Goal: Transaction & Acquisition: Purchase product/service

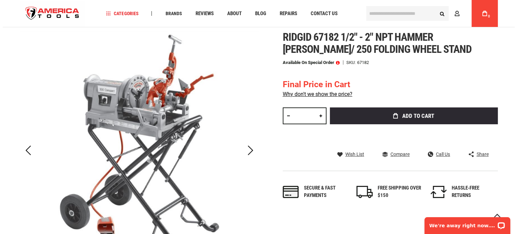
scroll to position [101, 0]
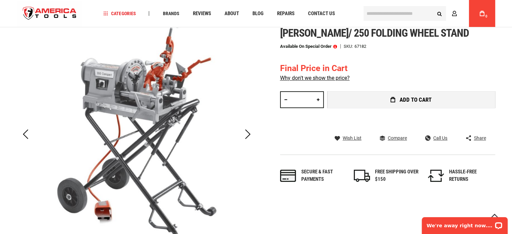
click at [388, 98] on button "Add to Cart" at bounding box center [411, 99] width 168 height 17
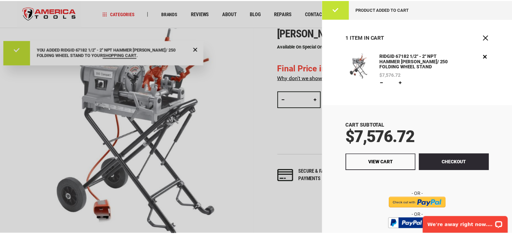
scroll to position [0, 0]
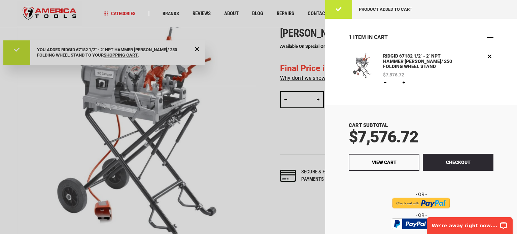
click at [487, 39] on span "Close" at bounding box center [490, 37] width 7 height 7
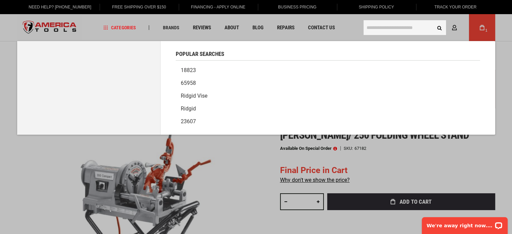
click at [368, 29] on input "text" at bounding box center [405, 27] width 82 height 15
click at [403, 22] on input "text" at bounding box center [405, 27] width 82 height 15
click at [405, 26] on input "text" at bounding box center [405, 27] width 82 height 15
click at [395, 25] on input "text" at bounding box center [405, 27] width 82 height 15
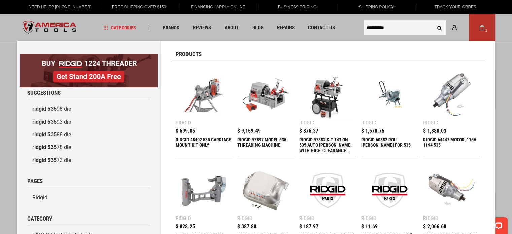
type input "**********"
click at [433, 21] on button "Search" at bounding box center [439, 27] width 13 height 13
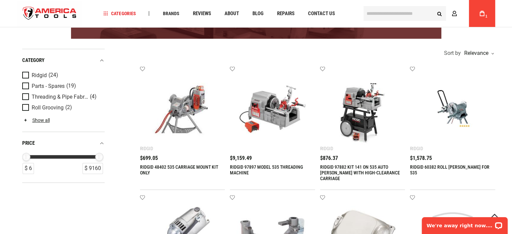
scroll to position [101, 0]
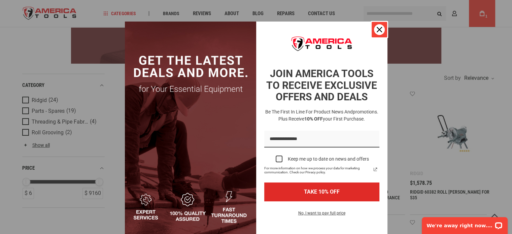
click at [378, 30] on icon "close icon" at bounding box center [379, 29] width 5 height 5
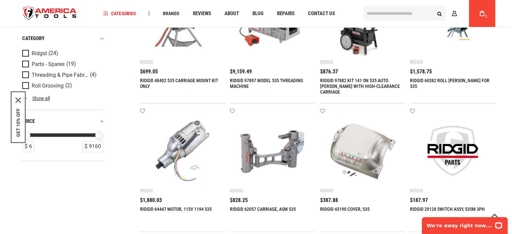
scroll to position [202, 0]
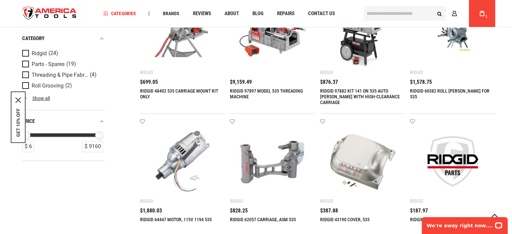
click at [27, 74] on span "Product Filters" at bounding box center [26, 74] width 9 height 7
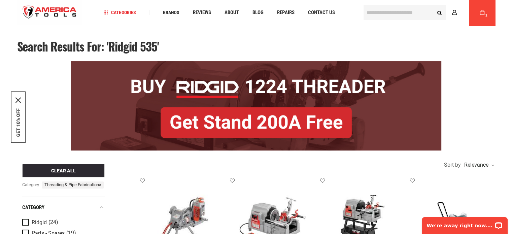
scroll to position [0, 0]
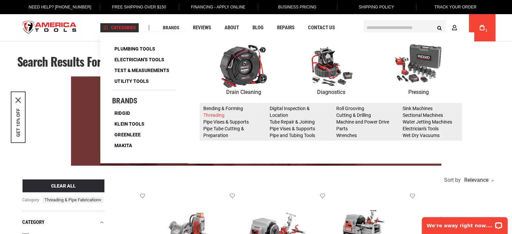
click at [214, 113] on link "Threading" at bounding box center [213, 114] width 21 height 5
click at [292, 109] on link "Digital Inspection & Location" at bounding box center [290, 112] width 40 height 12
click at [216, 112] on link "Threading" at bounding box center [213, 114] width 21 height 5
click at [215, 115] on link "Threading" at bounding box center [213, 114] width 21 height 5
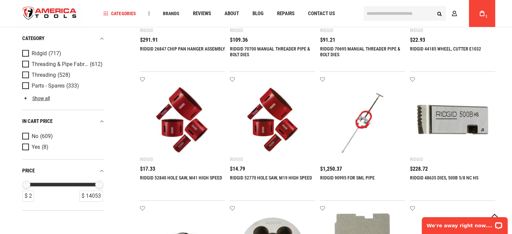
scroll to position [606, 0]
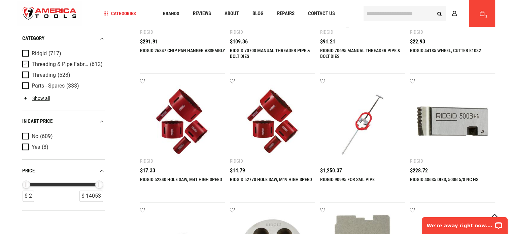
click at [25, 66] on span "Product Filters" at bounding box center [26, 64] width 9 height 7
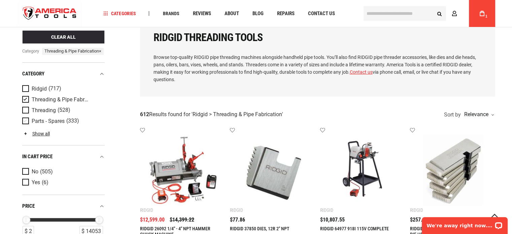
scroll to position [67, 0]
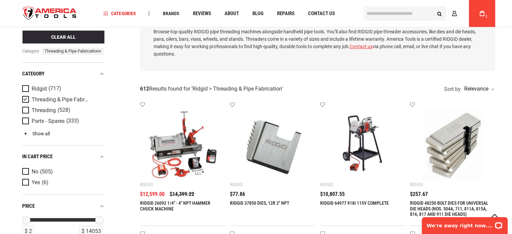
click at [32, 136] on link "Show all" at bounding box center [36, 133] width 28 height 5
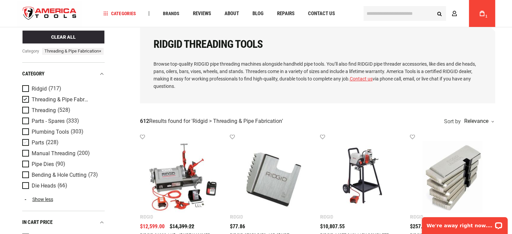
scroll to position [34, 0]
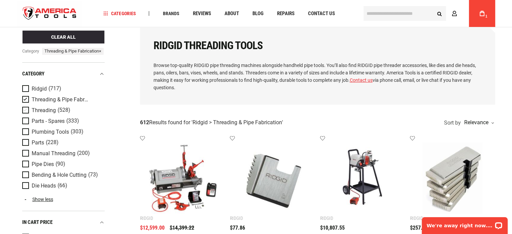
click at [26, 114] on span "Product Filters" at bounding box center [26, 110] width 9 height 7
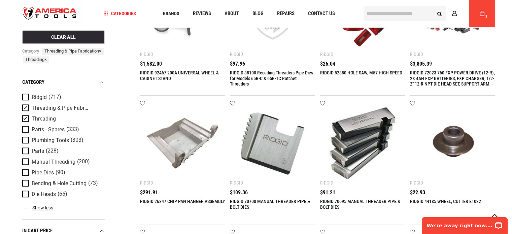
scroll to position [396, 0]
